Goal: Task Accomplishment & Management: Manage account settings

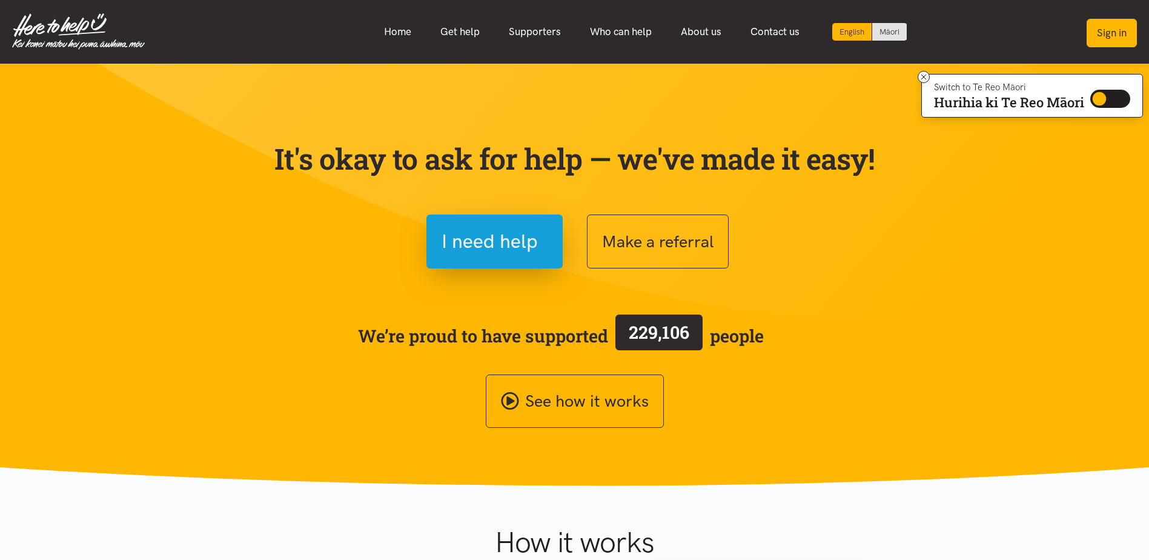
click at [1108, 28] on button "Sign in" at bounding box center [1111, 33] width 50 height 28
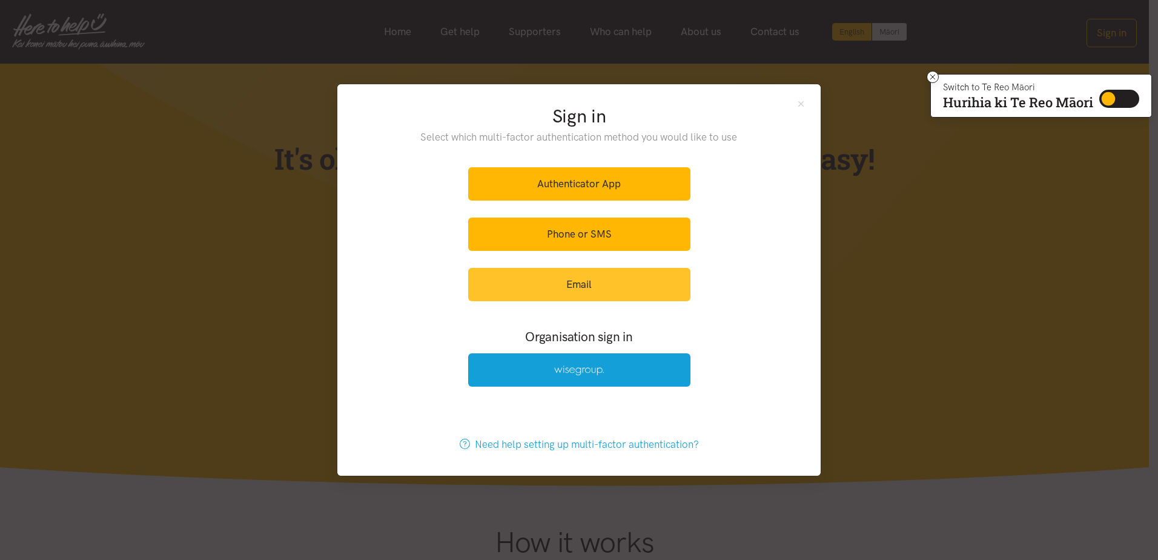
click at [574, 292] on link "Email" at bounding box center [579, 284] width 222 height 33
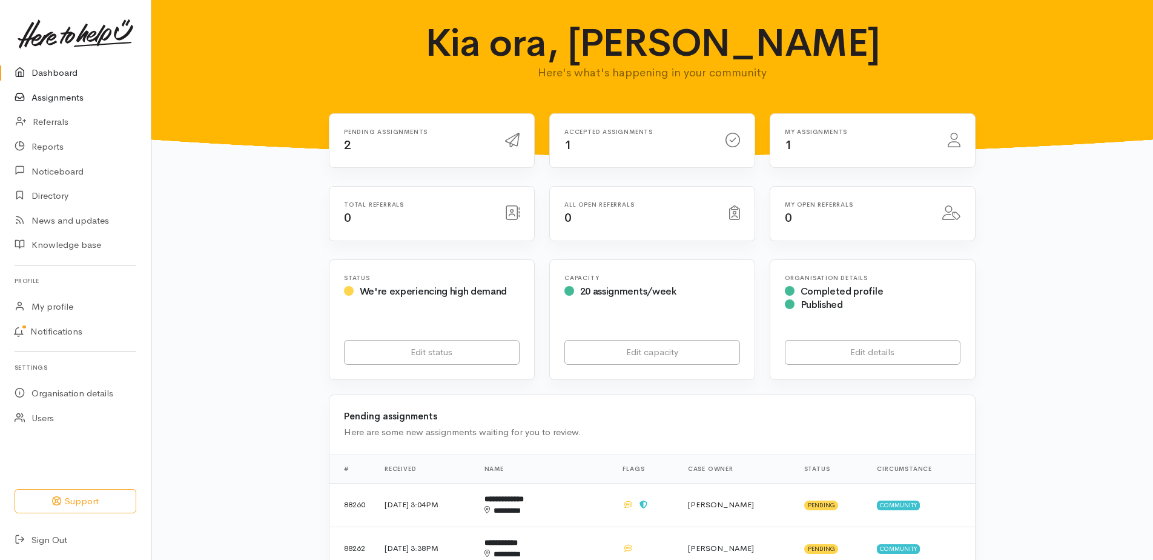
click at [64, 97] on link "Assignments" at bounding box center [75, 97] width 151 height 25
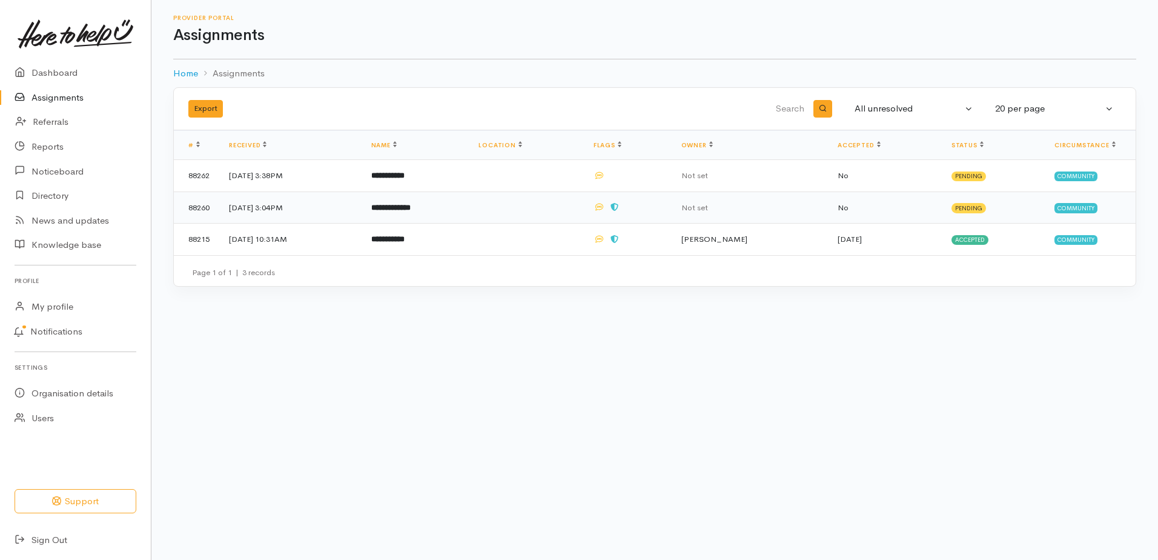
click at [256, 209] on td "1 Sep 2025, 3:04PM" at bounding box center [290, 207] width 142 height 32
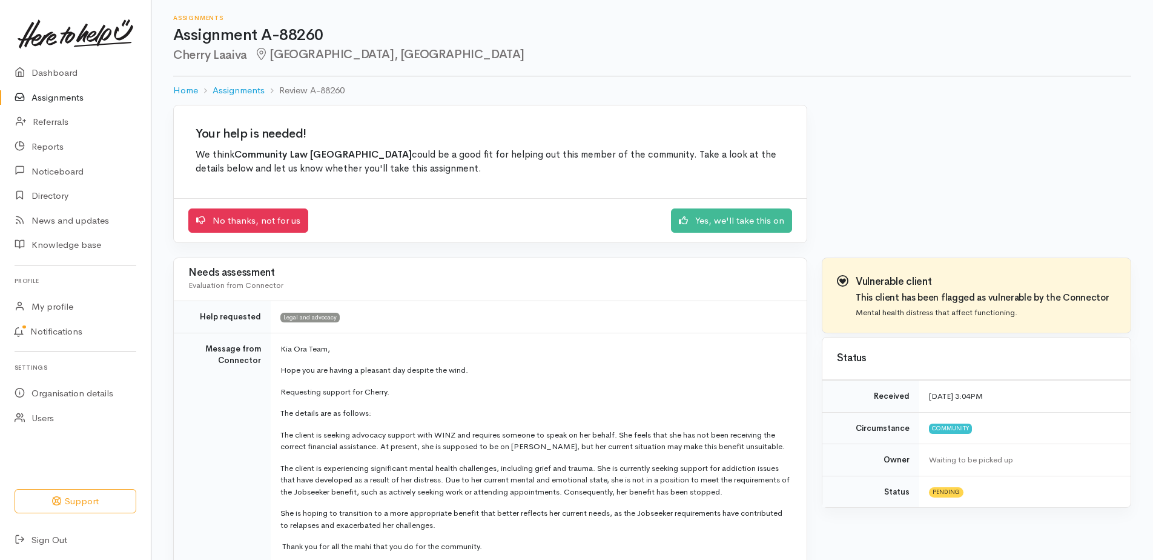
drag, startPoint x: 244, startPoint y: 54, endPoint x: 174, endPoint y: 52, distance: 70.3
click at [174, 52] on h2 "Cherry Laaiva Fairfield, Hamilton" at bounding box center [652, 55] width 958 height 14
copy h2 "Cherry Laaiva"
drag, startPoint x: 699, startPoint y: 221, endPoint x: 756, endPoint y: 228, distance: 57.9
click at [699, 221] on link "Yes, we'll take this on" at bounding box center [731, 218] width 121 height 25
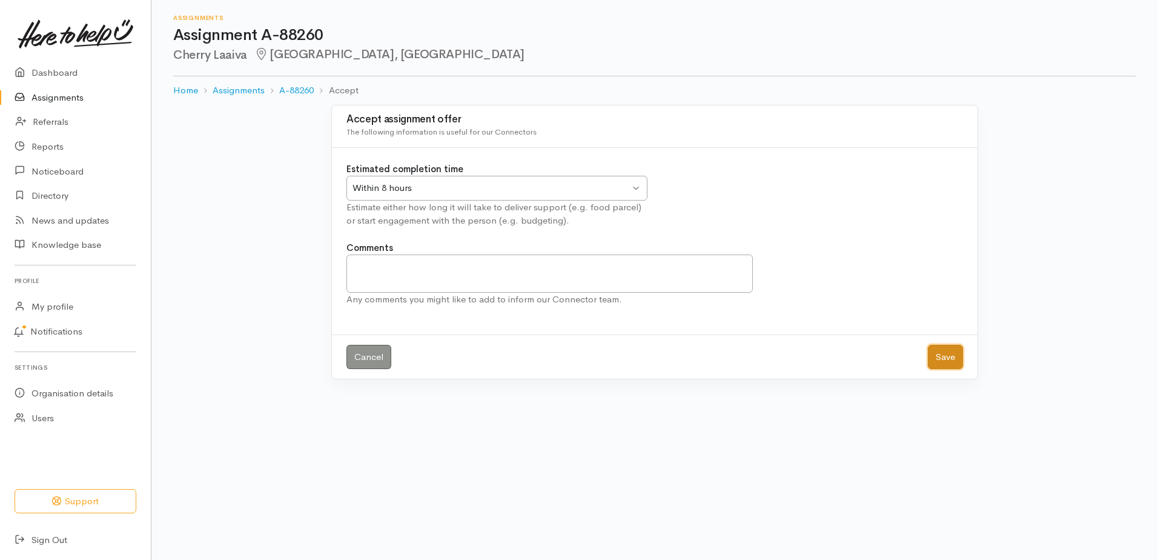
click at [940, 358] on button "Save" at bounding box center [945, 357] width 35 height 25
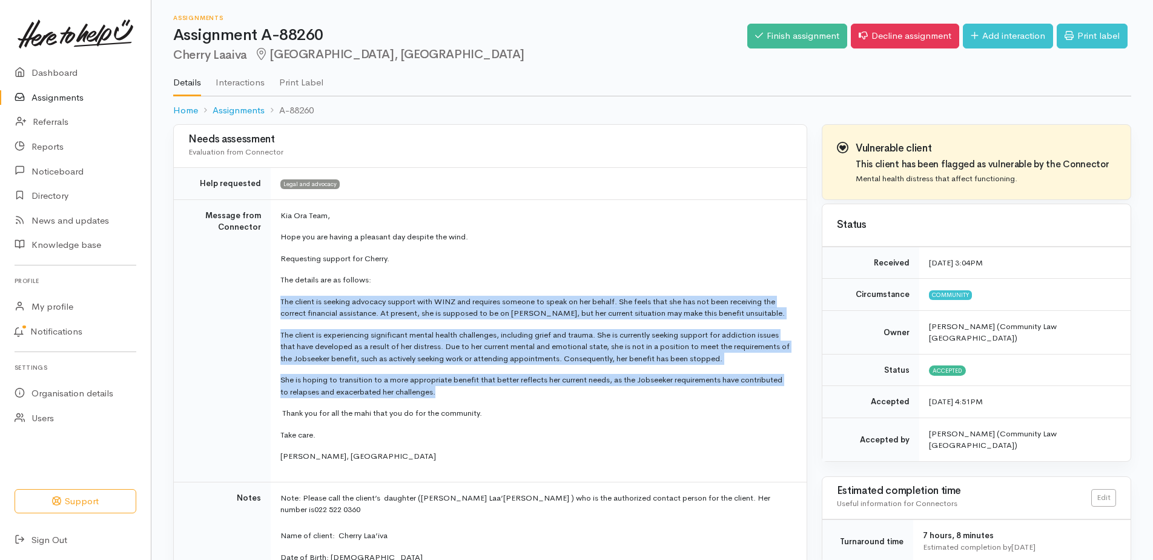
drag, startPoint x: 282, startPoint y: 302, endPoint x: 492, endPoint y: 395, distance: 229.9
click at [492, 395] on td "Kia Ora Team, Hope you are having a pleasant day despite the wind. Requesting s…" at bounding box center [539, 340] width 536 height 282
copy td "The client is seeking advocacy support with WINZ and requires someone to speak …"
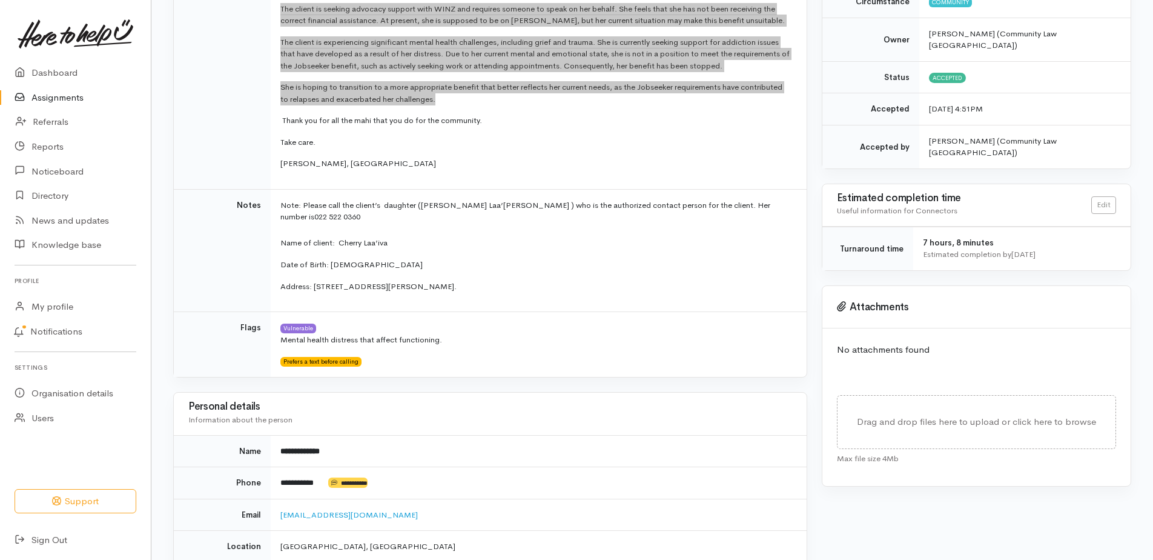
scroll to position [424, 0]
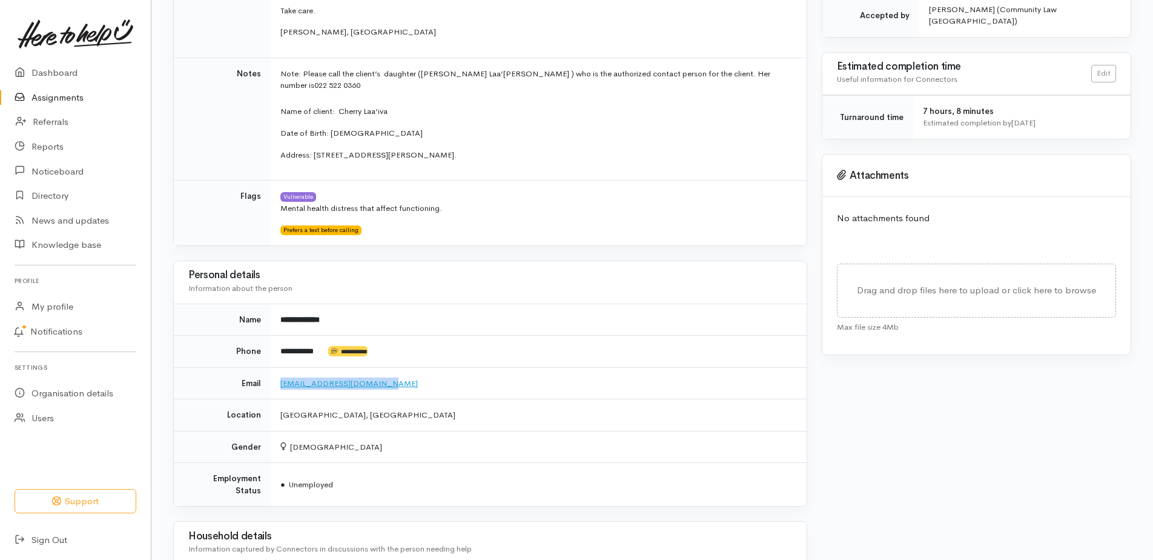
drag, startPoint x: 384, startPoint y: 374, endPoint x: 281, endPoint y: 375, distance: 103.0
click at [281, 375] on td "Cherrylaaiva24@gmail.com" at bounding box center [539, 383] width 536 height 32
copy link "Cherrylaaiva24@gmail.com"
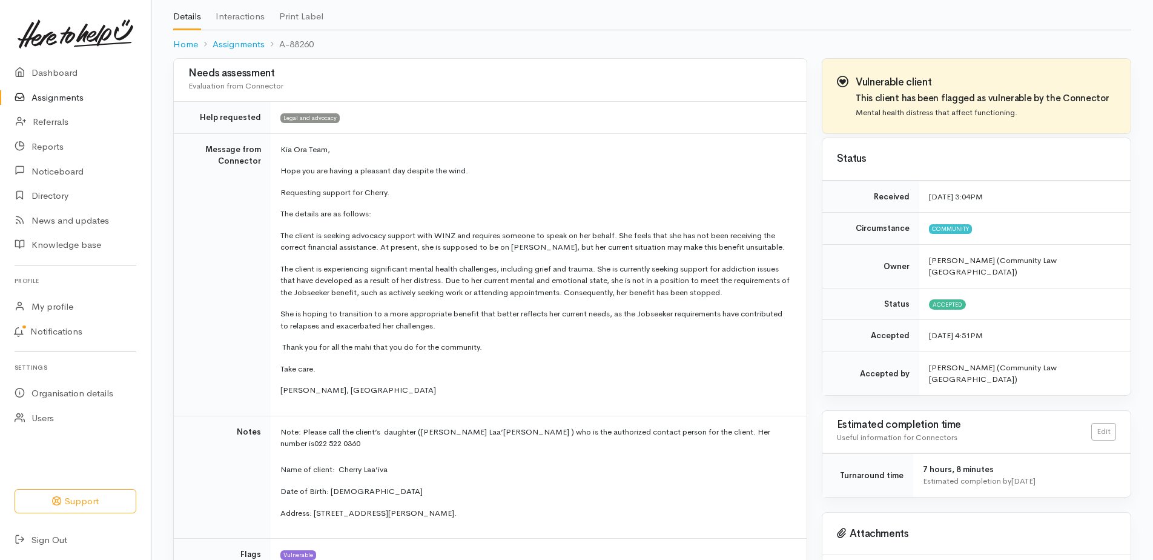
scroll to position [0, 0]
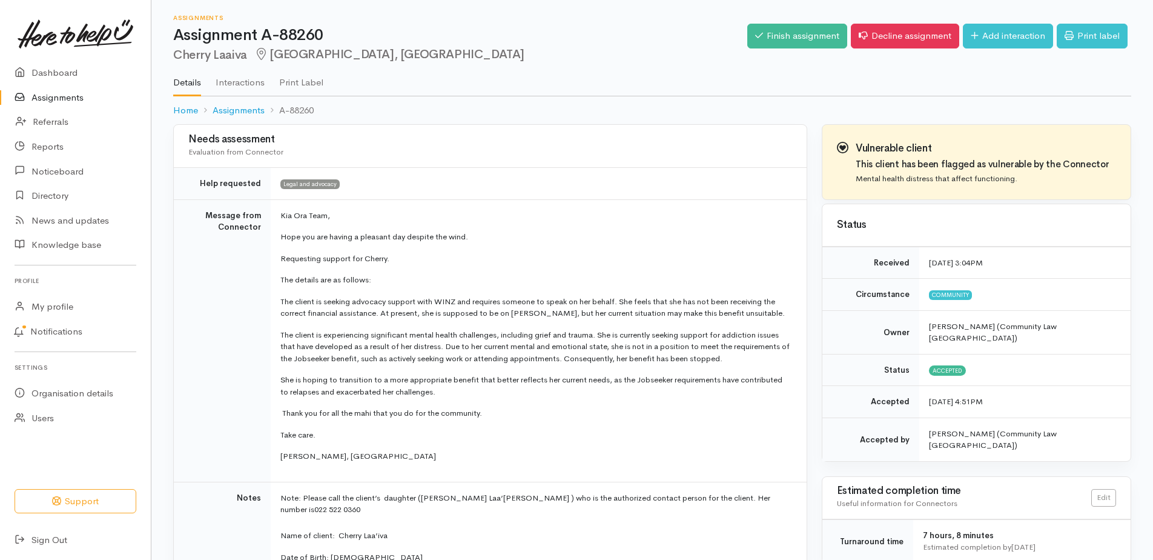
click at [59, 99] on link "Assignments" at bounding box center [75, 97] width 151 height 25
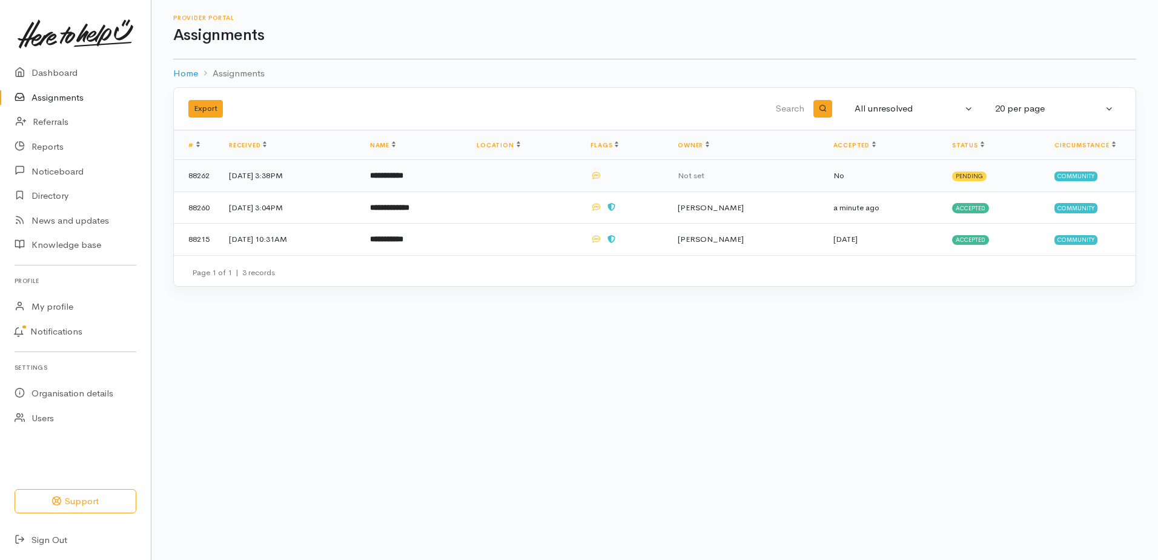
click at [264, 176] on td "1 Sep 2025, 3:38PM" at bounding box center [289, 176] width 141 height 32
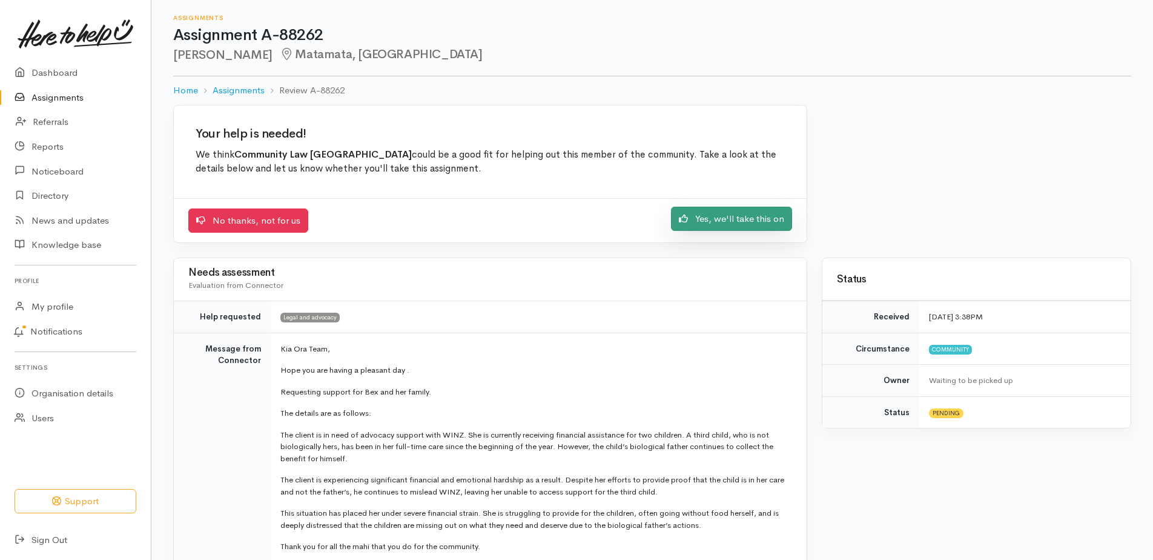
drag, startPoint x: 725, startPoint y: 217, endPoint x: 732, endPoint y: 211, distance: 9.0
click at [725, 217] on link "Yes, we'll take this on" at bounding box center [731, 218] width 121 height 25
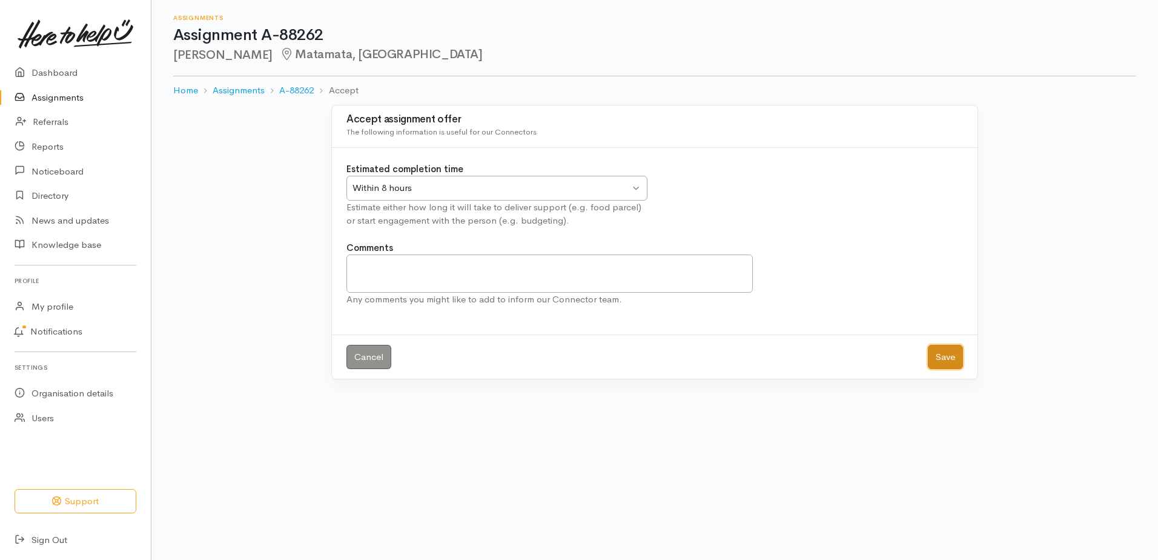
click at [948, 357] on button "Save" at bounding box center [945, 357] width 35 height 25
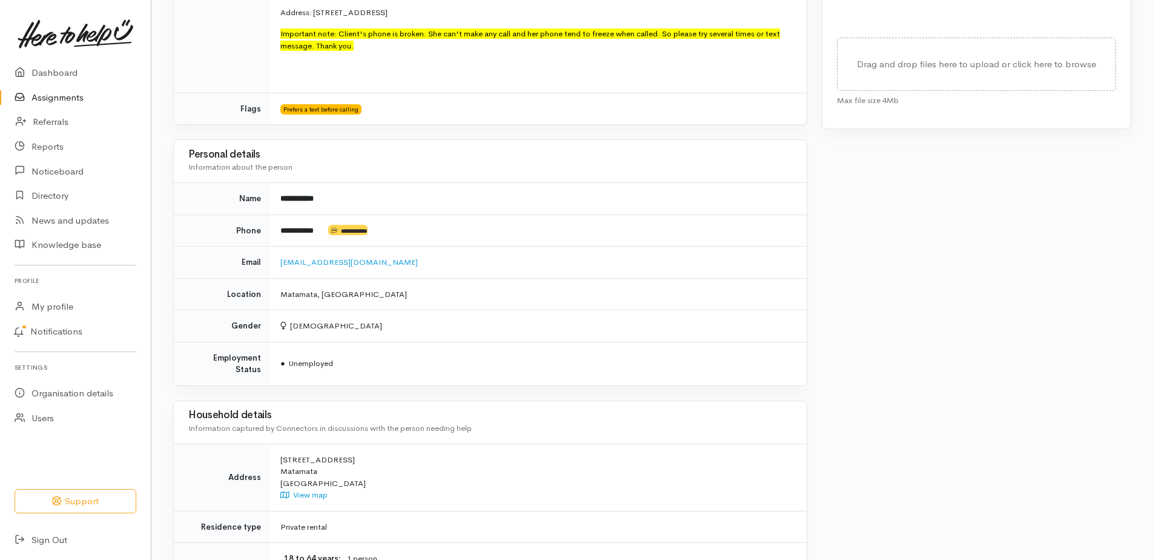
scroll to position [606, 0]
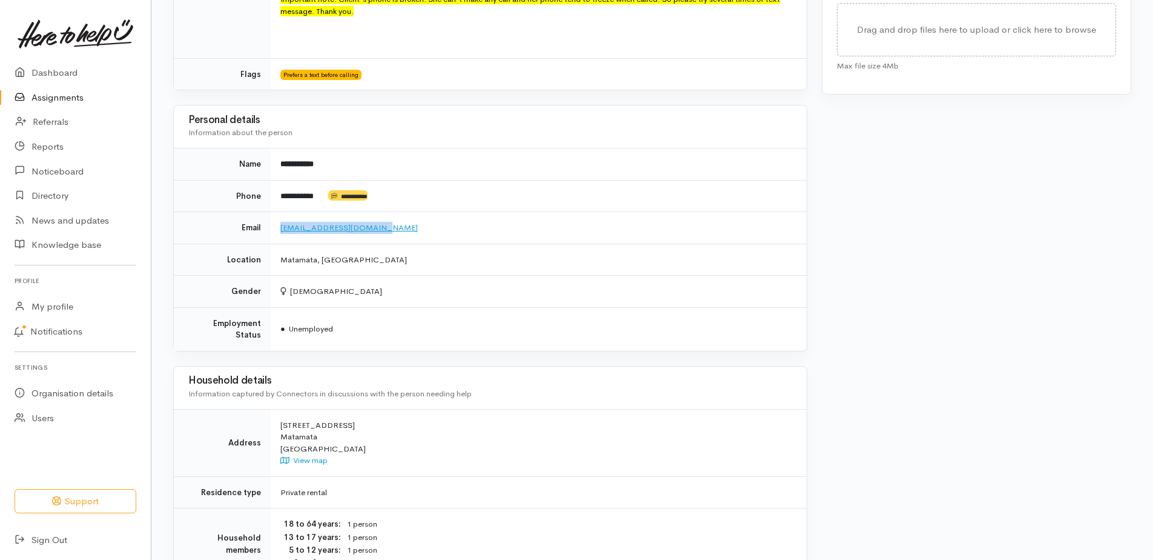
drag, startPoint x: 378, startPoint y: 226, endPoint x: 281, endPoint y: 229, distance: 97.5
click at [281, 229] on td "Bex.fleming66@gmail.com" at bounding box center [539, 228] width 536 height 32
copy link "Bex.fleming66@gmail.com"
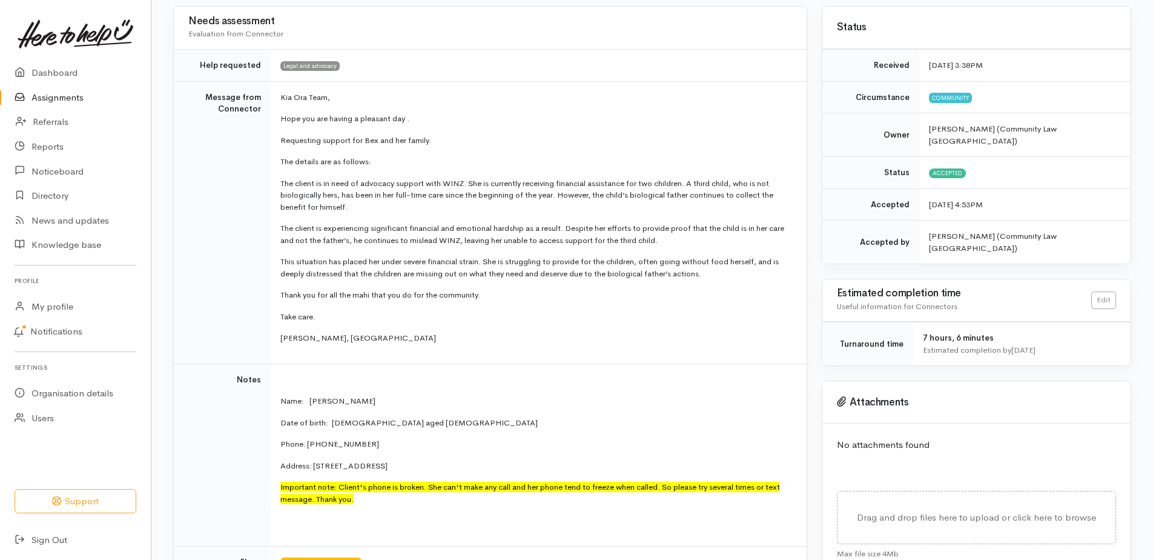
scroll to position [0, 0]
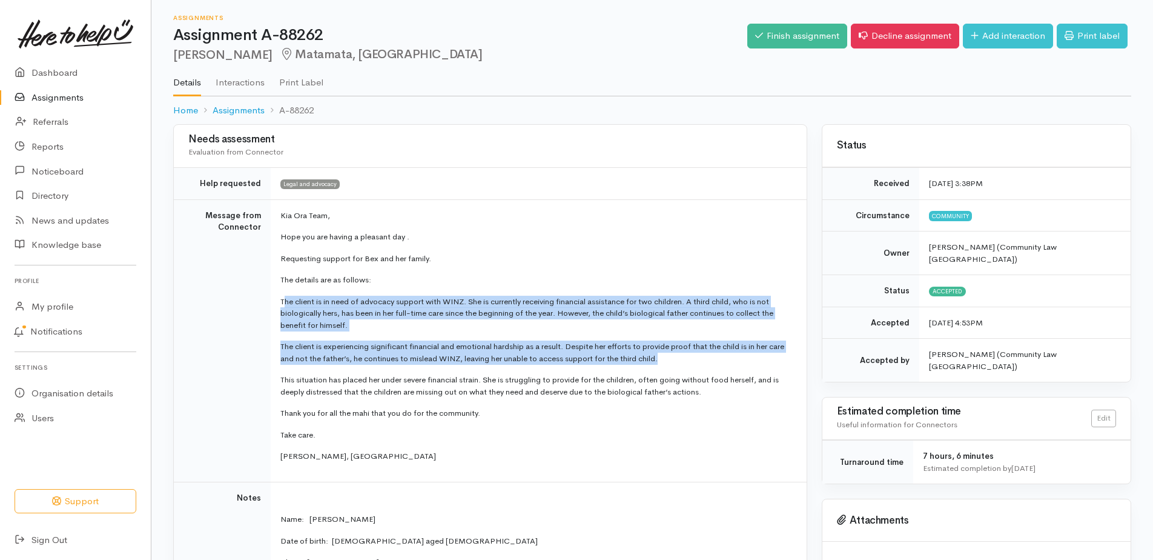
drag, startPoint x: 283, startPoint y: 299, endPoint x: 681, endPoint y: 353, distance: 401.5
click at [681, 353] on td "Kia Ora Team, Hope you are having a pleasant day . Requesting support for Bex a…" at bounding box center [539, 340] width 536 height 282
click at [300, 300] on p "The client is in need of advocacy support with WINZ. She is currently receiving…" at bounding box center [536, 314] width 512 height 36
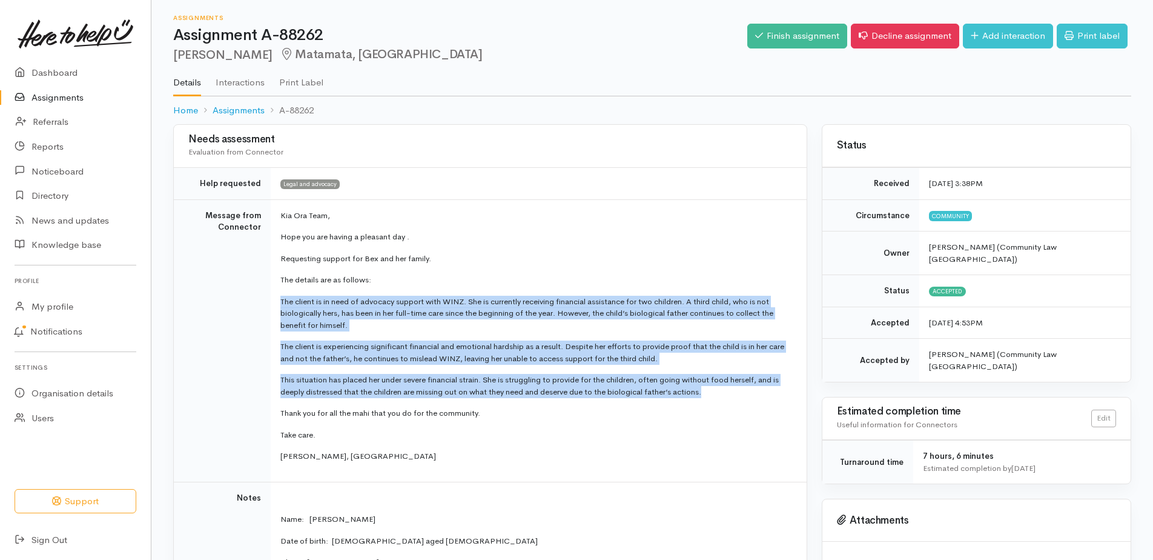
drag, startPoint x: 279, startPoint y: 299, endPoint x: 719, endPoint y: 394, distance: 450.5
click at [719, 394] on td "Kia Ora Team, Hope you are having a pleasant day . Requesting support for Bex a…" at bounding box center [539, 340] width 536 height 282
drag, startPoint x: 719, startPoint y: 394, endPoint x: 666, endPoint y: 386, distance: 54.5
copy td "The client is in need of advocacy support with WINZ. She is currently receiving…"
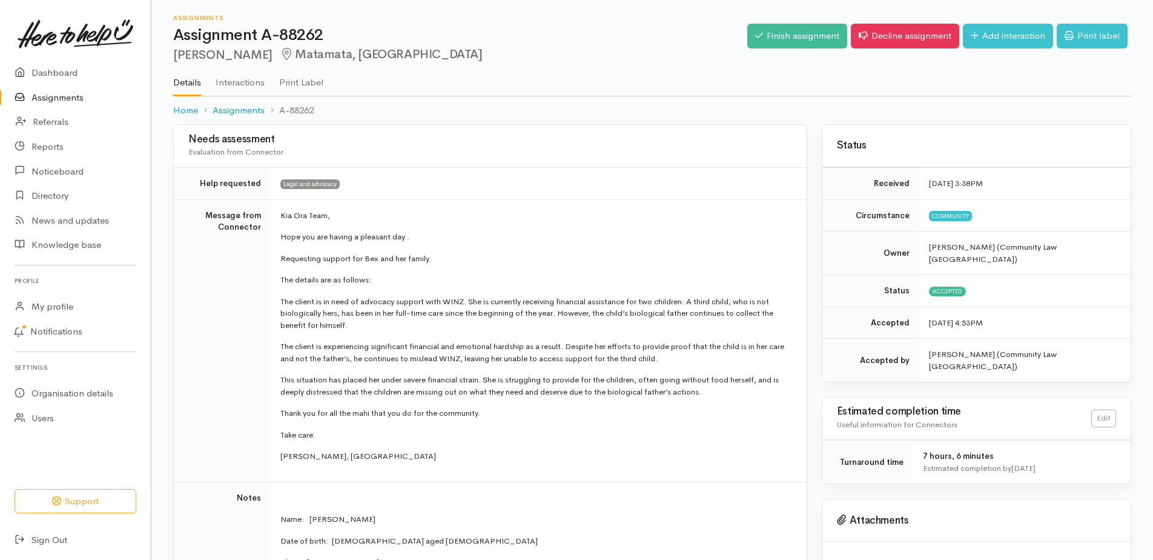
click at [613, 479] on td "Kia Ora Team, Hope you are having a pleasant day . Requesting support for Bex a…" at bounding box center [539, 340] width 536 height 282
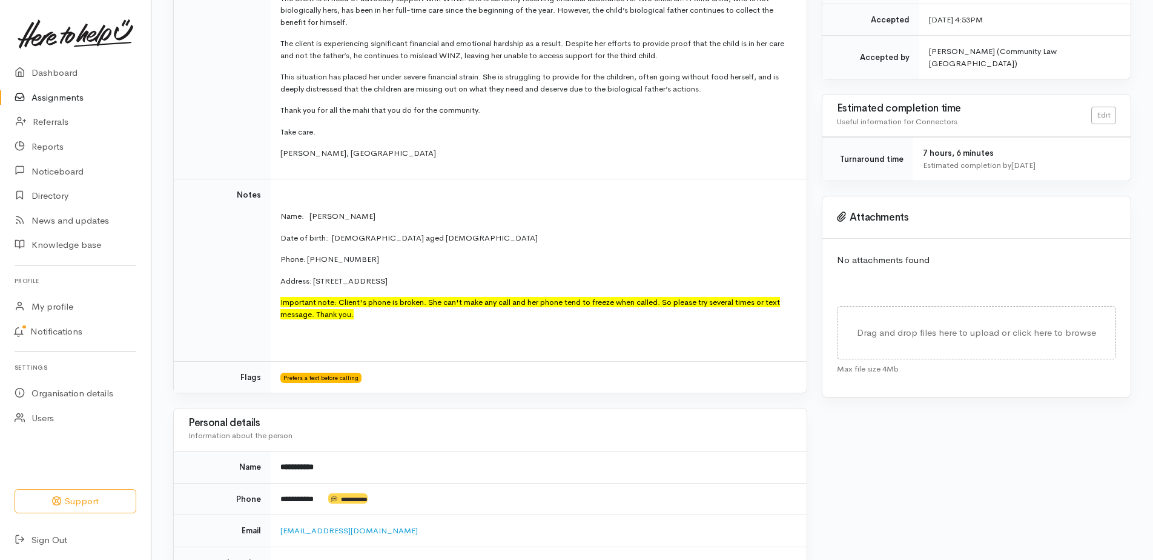
drag, startPoint x: 283, startPoint y: 300, endPoint x: 362, endPoint y: 315, distance: 80.1
click at [362, 315] on p "Important note: Client's phone is broken. She can't make any call and her phone…" at bounding box center [536, 308] width 512 height 24
click at [393, 319] on p "Important note: Client's phone is broken. She can't make any call and her phone…" at bounding box center [536, 308] width 512 height 24
drag, startPoint x: 278, startPoint y: 299, endPoint x: 369, endPoint y: 315, distance: 93.0
click at [369, 315] on td "Name: Bex Fleming Date of birth: 12/1/89 aged 36 Phone: 0221636524 Address: 125…" at bounding box center [539, 270] width 536 height 182
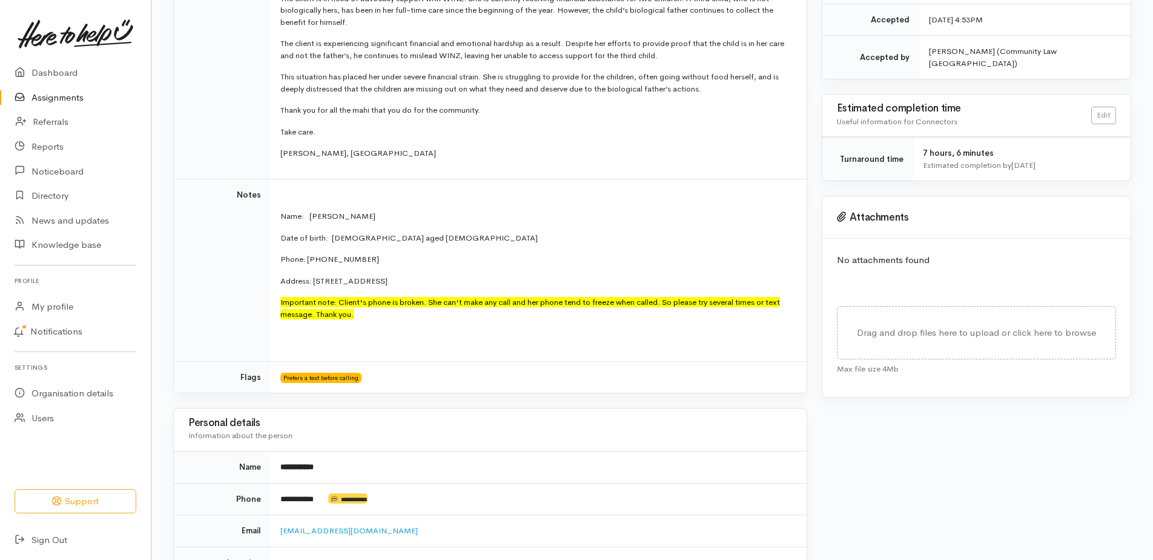
drag, startPoint x: 369, startPoint y: 315, endPoint x: 331, endPoint y: 309, distance: 39.2
copy font "Important note: Client's phone is broken. She can't make any call and her phone…"
click at [480, 380] on td "Prefers a text before calling" at bounding box center [539, 376] width 536 height 31
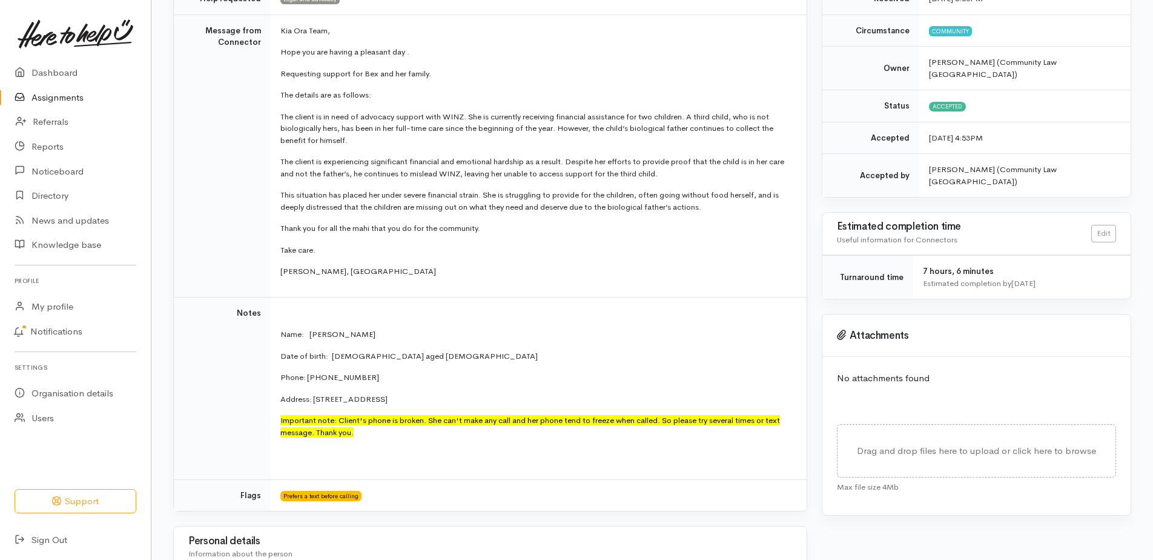
scroll to position [182, 0]
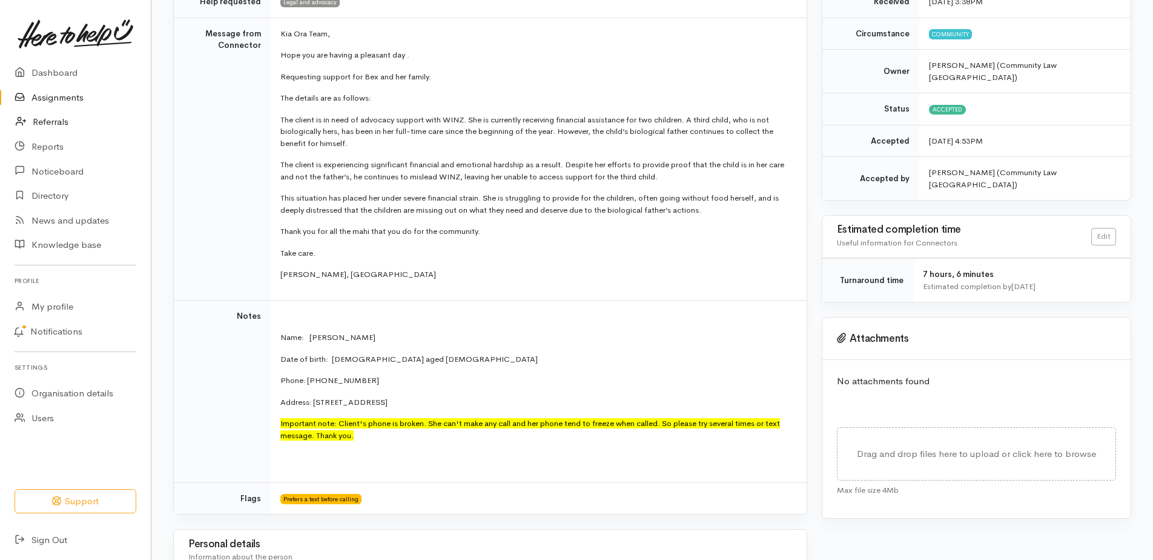
drag, startPoint x: 44, startPoint y: 120, endPoint x: 62, endPoint y: 119, distance: 18.2
click at [44, 120] on link "Referrals" at bounding box center [75, 122] width 151 height 25
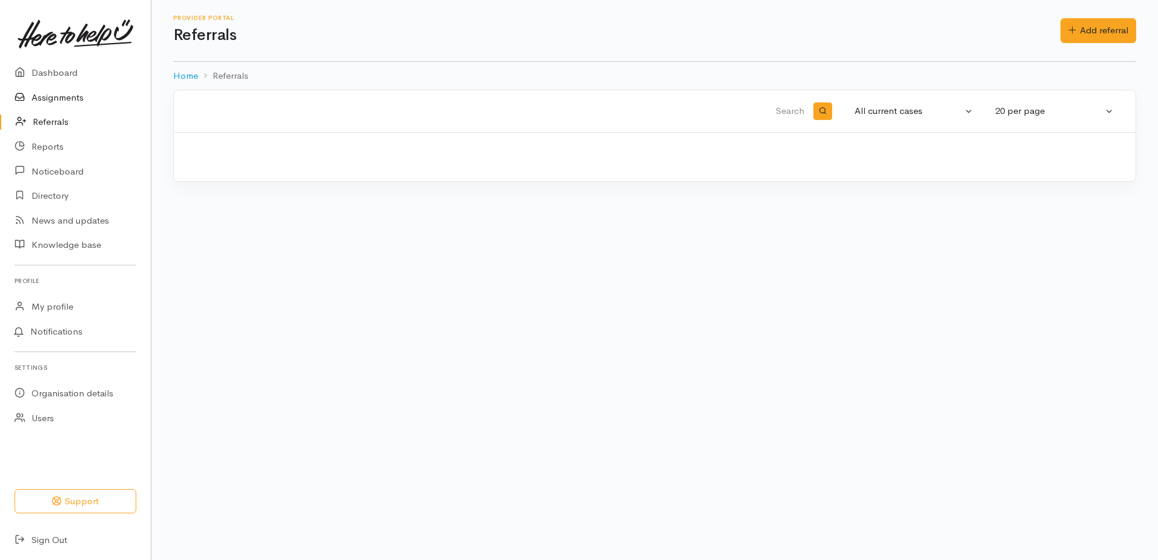
click at [57, 96] on link "Assignments" at bounding box center [75, 97] width 151 height 25
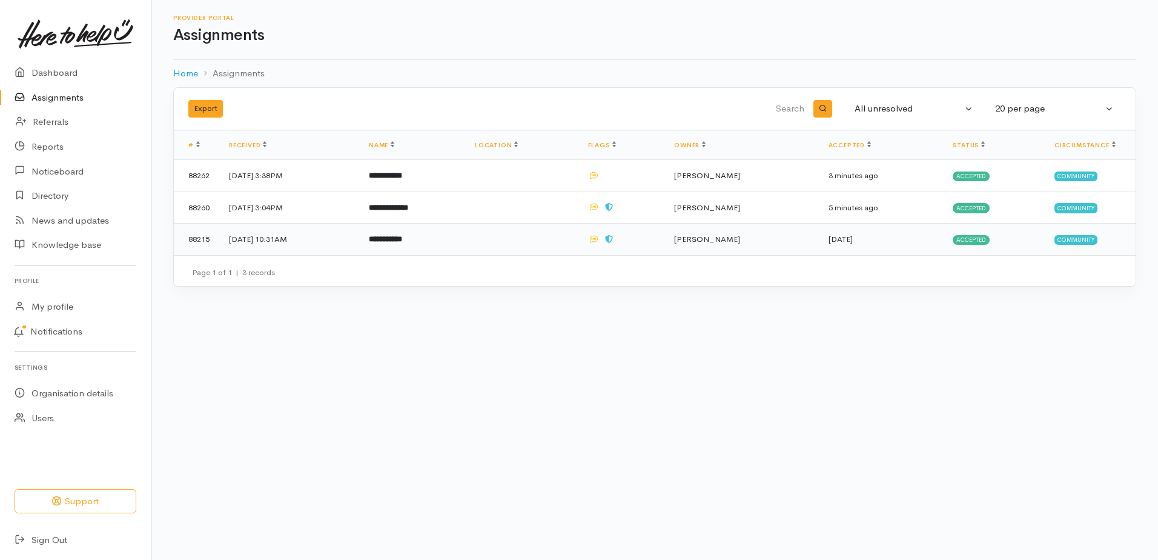
click at [252, 239] on td "[DATE] 10:31AM" at bounding box center [289, 238] width 140 height 31
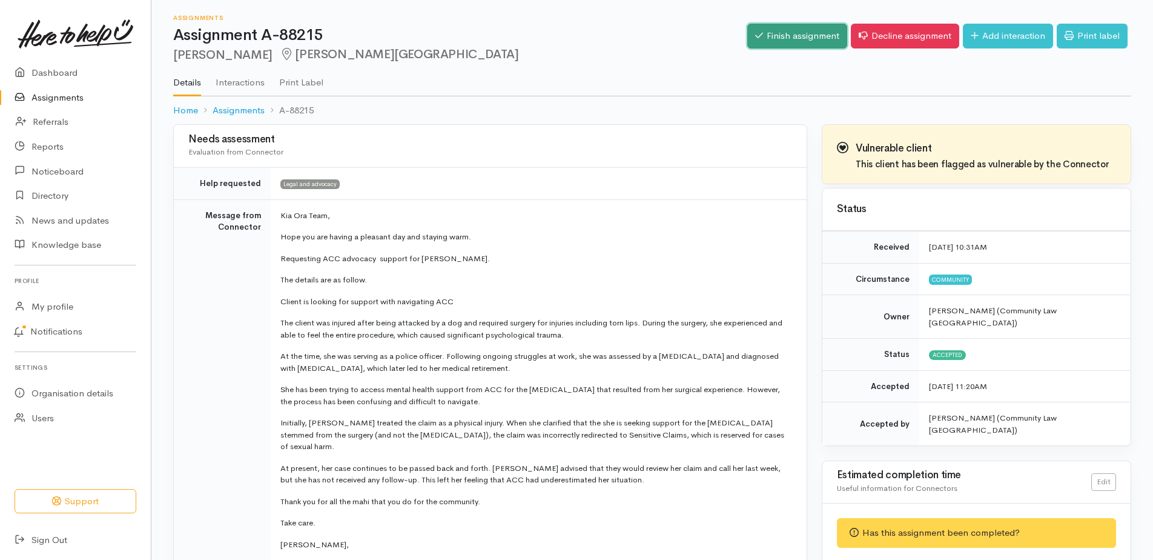
click at [779, 36] on link "Finish assignment" at bounding box center [797, 36] width 100 height 25
click at [796, 36] on link "Finish assignment" at bounding box center [797, 36] width 100 height 25
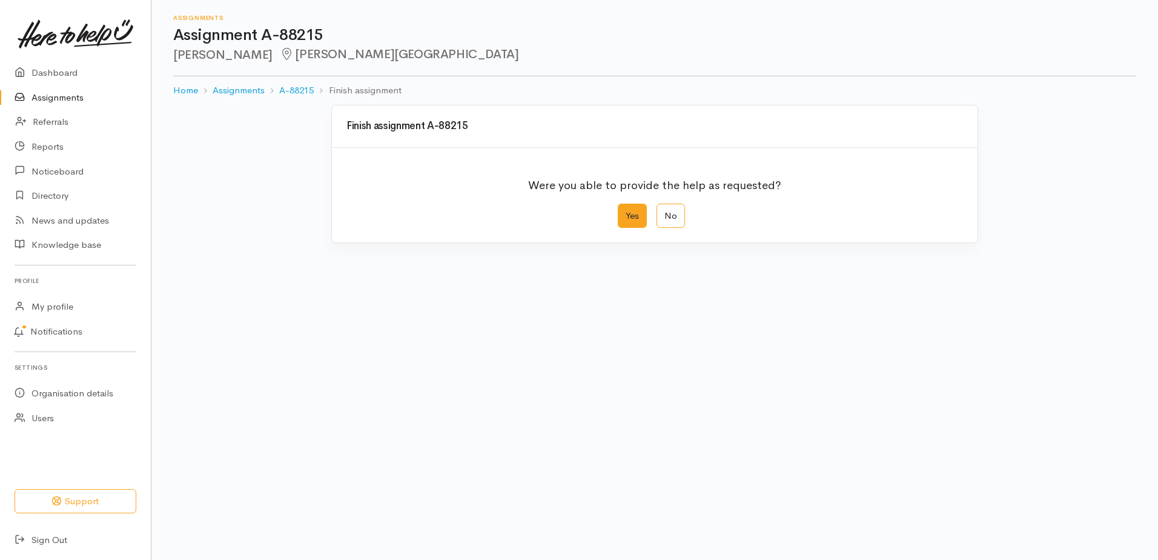
click at [638, 215] on label "Yes" at bounding box center [632, 215] width 29 height 25
click at [626, 211] on input "Yes" at bounding box center [622, 207] width 8 height 8
radio input "true"
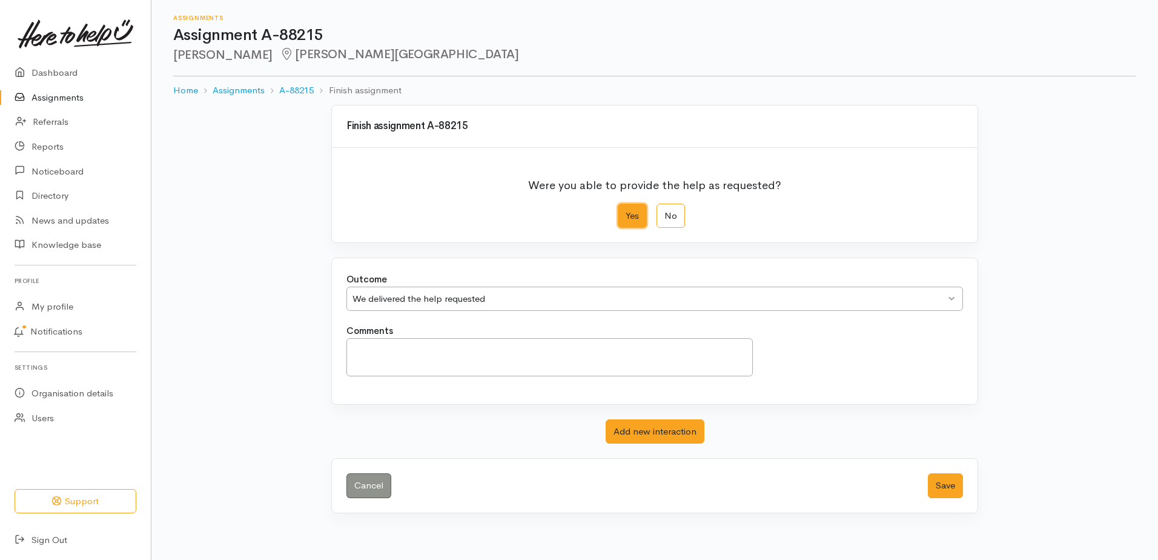
click at [956, 297] on div "We delivered the help requested We delivered the help requested" at bounding box center [654, 298] width 616 height 25
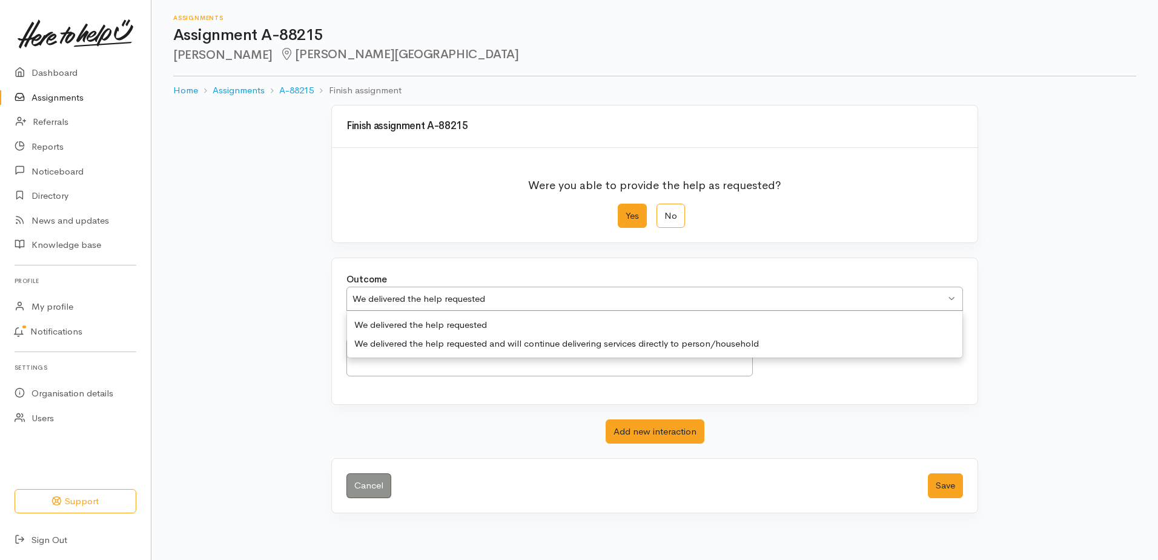
click at [956, 297] on div "We delivered the help requested We delivered the help requested" at bounding box center [654, 298] width 616 height 25
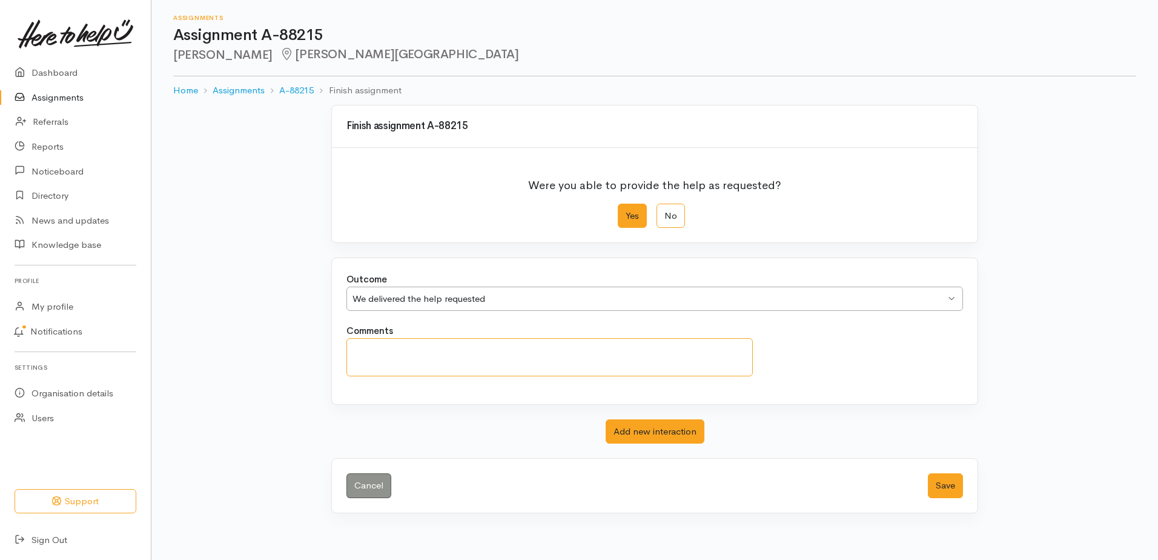
click at [368, 348] on textarea "Comments" at bounding box center [549, 357] width 406 height 38
type textarea "Client is booked in for an appointment on the 16/09 with us."
click at [943, 486] on button "Save" at bounding box center [945, 485] width 35 height 25
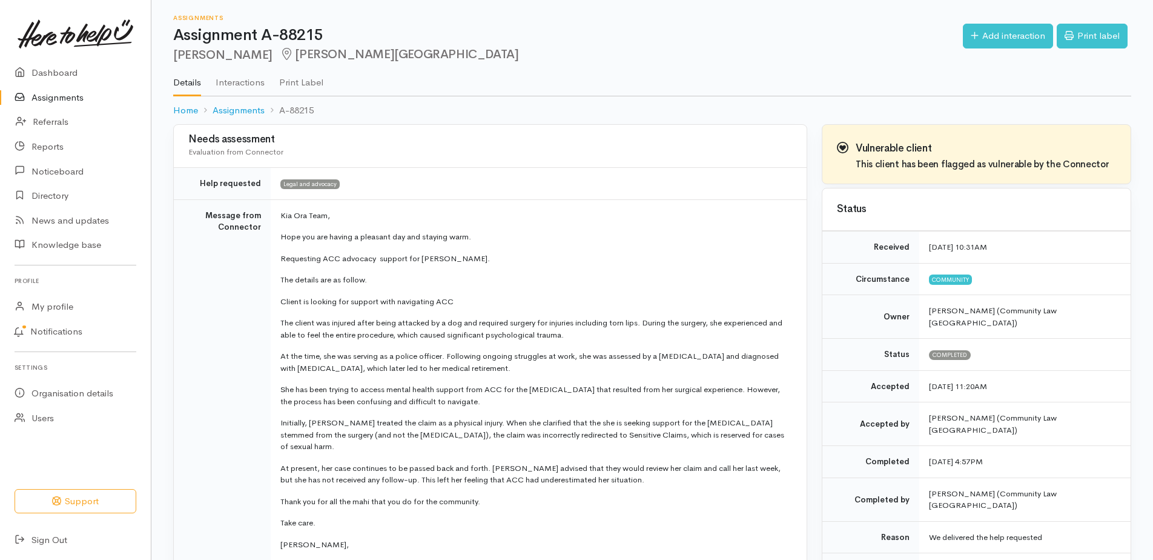
click at [48, 97] on link "Assignments" at bounding box center [75, 97] width 151 height 25
